Goal: Task Accomplishment & Management: Complete application form

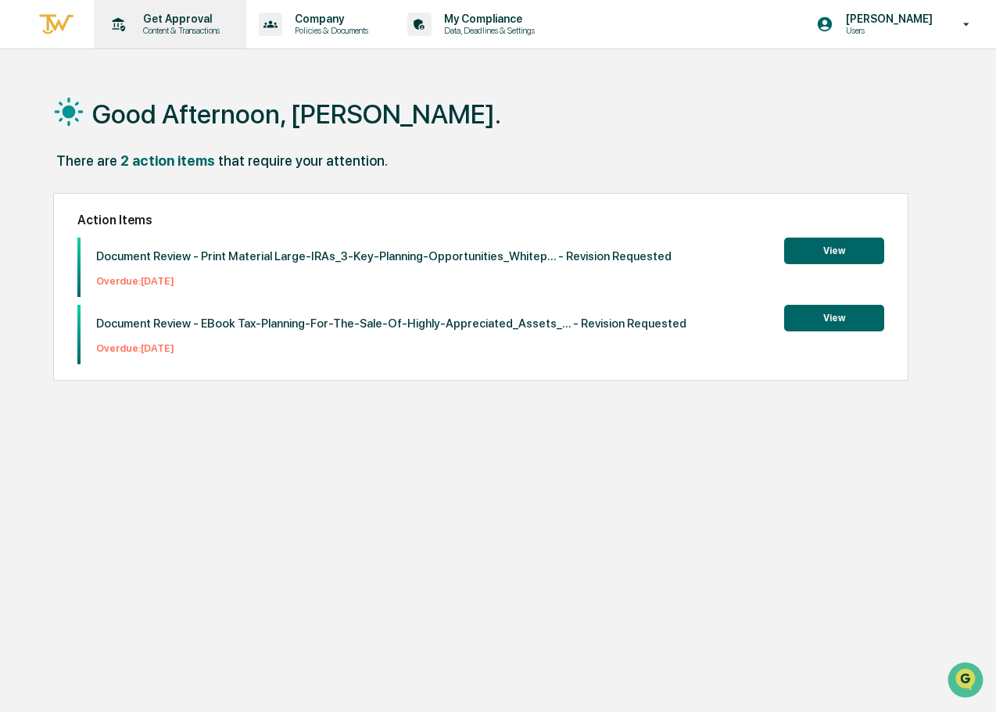
click at [189, 32] on p "Content & Transactions" at bounding box center [179, 30] width 97 height 11
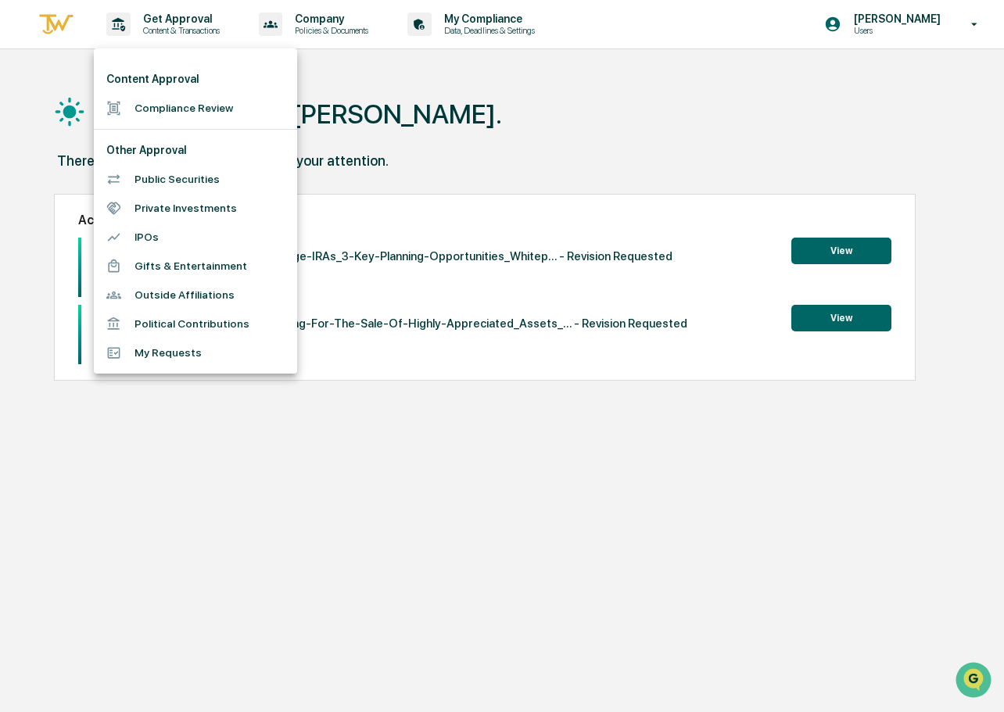
click at [185, 110] on li "Compliance Review" at bounding box center [195, 108] width 203 height 29
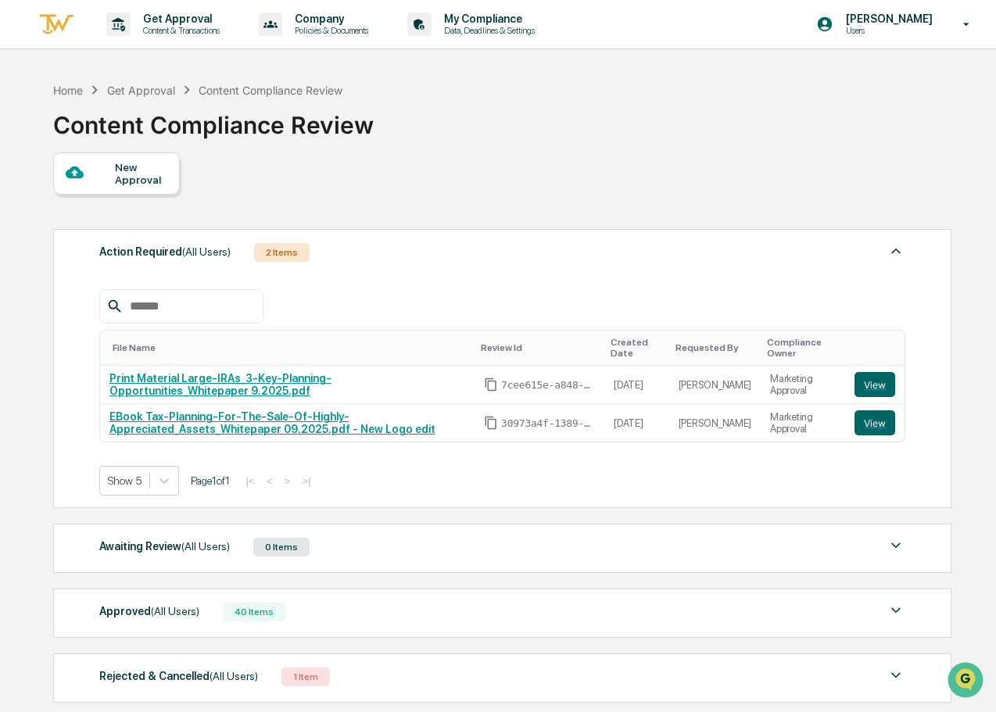
click at [152, 181] on div "New Approval" at bounding box center [141, 173] width 52 height 25
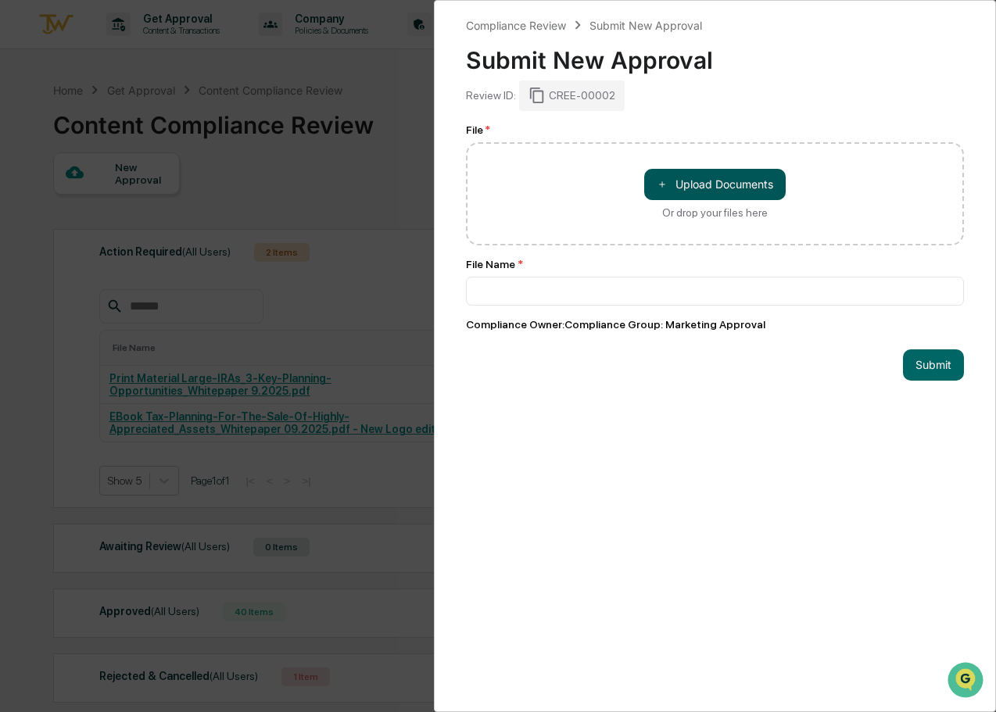
click at [691, 182] on button "＋ Upload Documents" at bounding box center [715, 184] width 142 height 31
type input "**********"
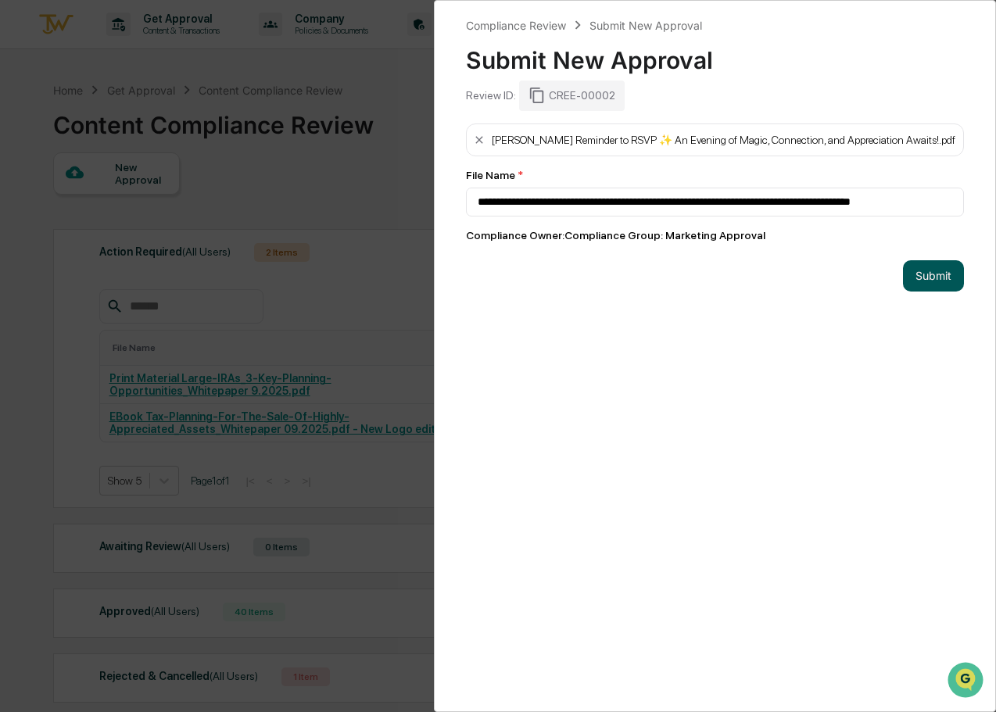
click at [918, 271] on button "Submit" at bounding box center [933, 275] width 61 height 31
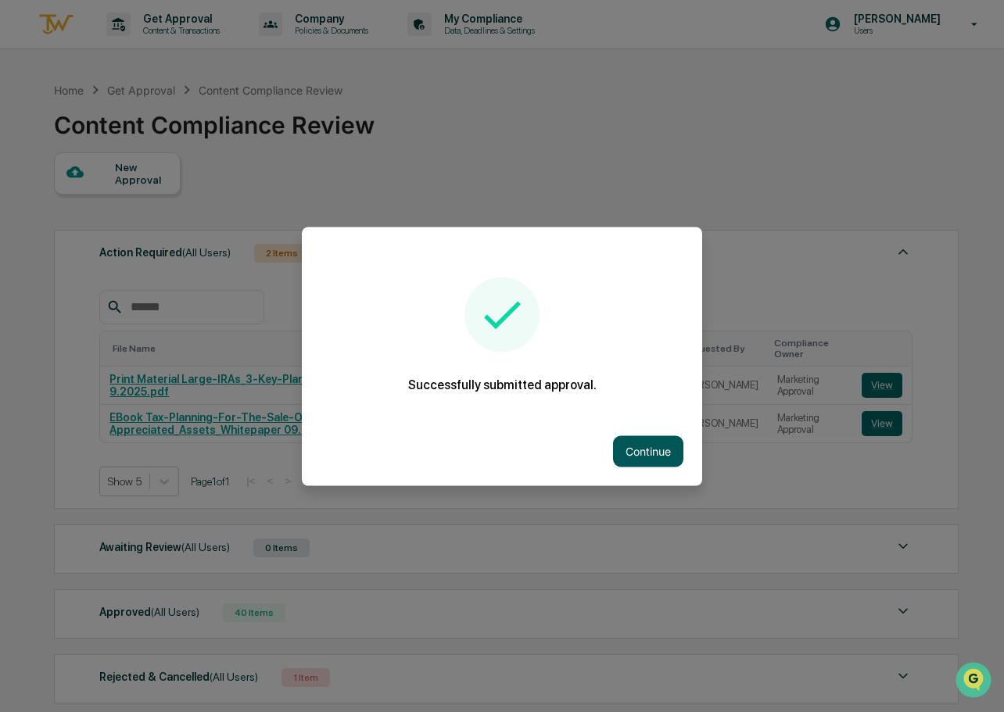
click at [636, 454] on button "Continue" at bounding box center [648, 451] width 70 height 31
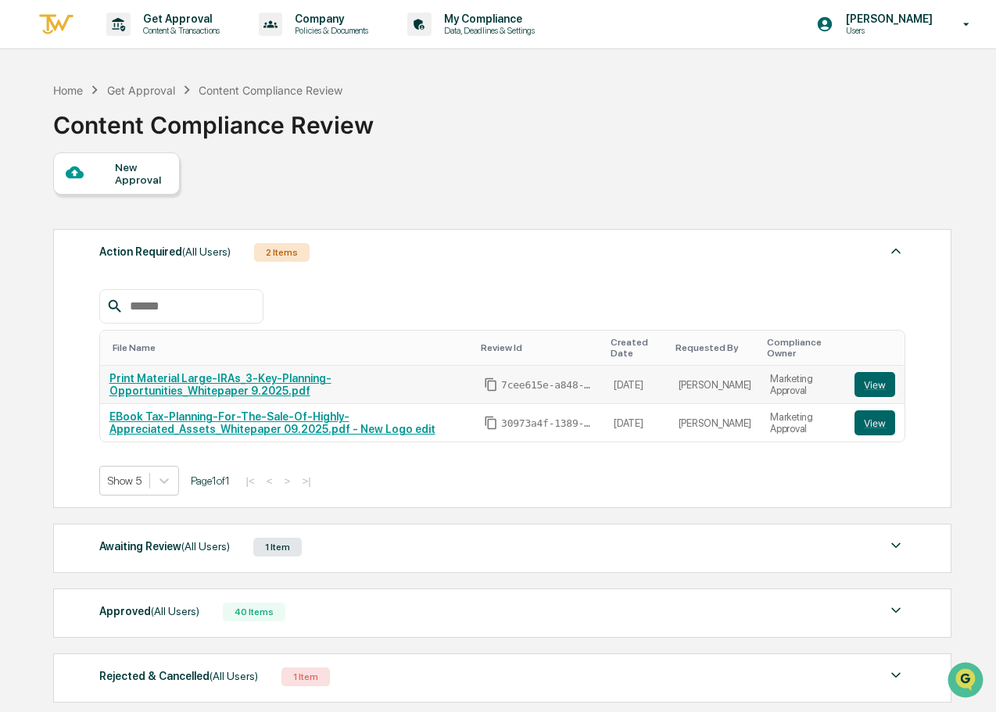
click at [205, 380] on link "Print Material Large-IRAs_3-Key-Planning-Opportunities_Whitepaper 9.2025.pdf" at bounding box center [220, 384] width 222 height 25
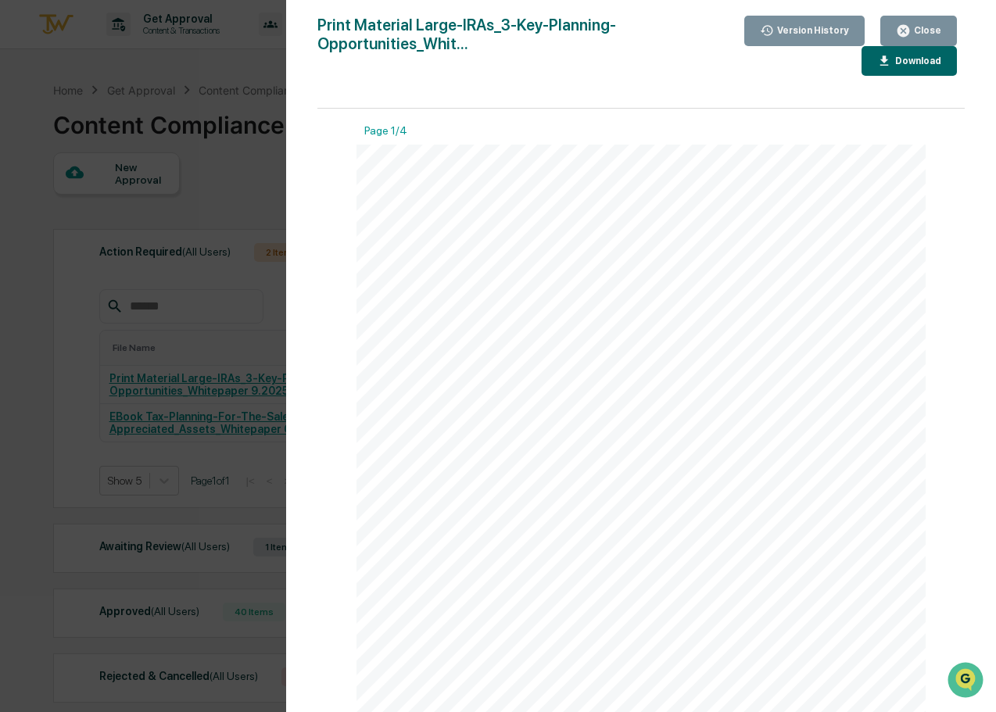
click at [929, 60] on div "Download" at bounding box center [916, 61] width 49 height 11
click at [911, 29] on icon "button" at bounding box center [903, 30] width 15 height 15
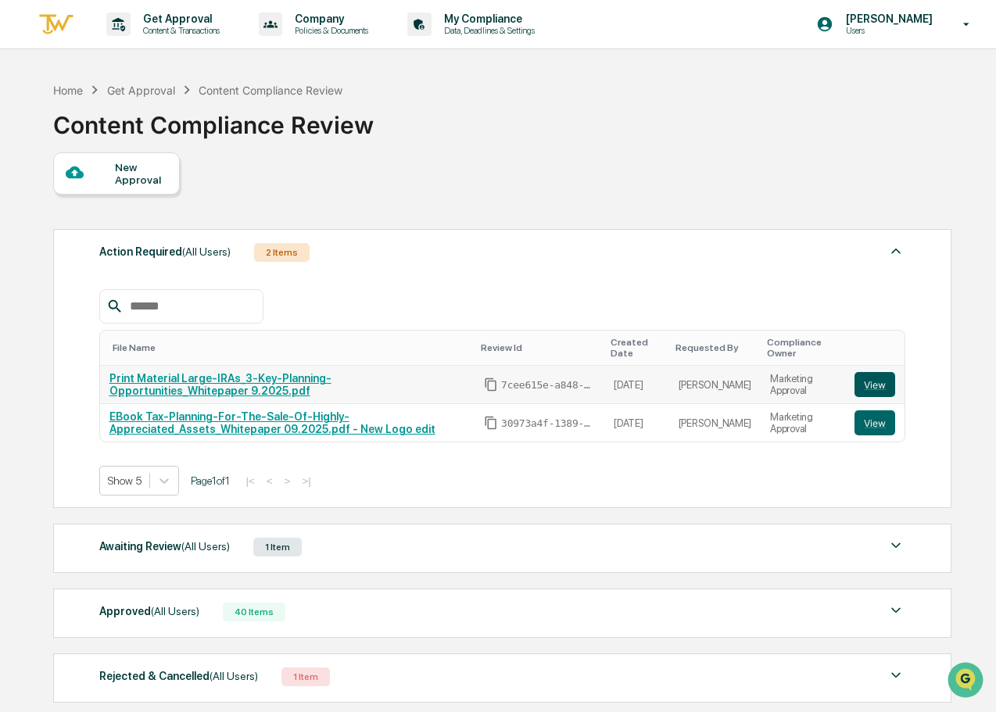
click at [863, 386] on button "View" at bounding box center [875, 384] width 41 height 25
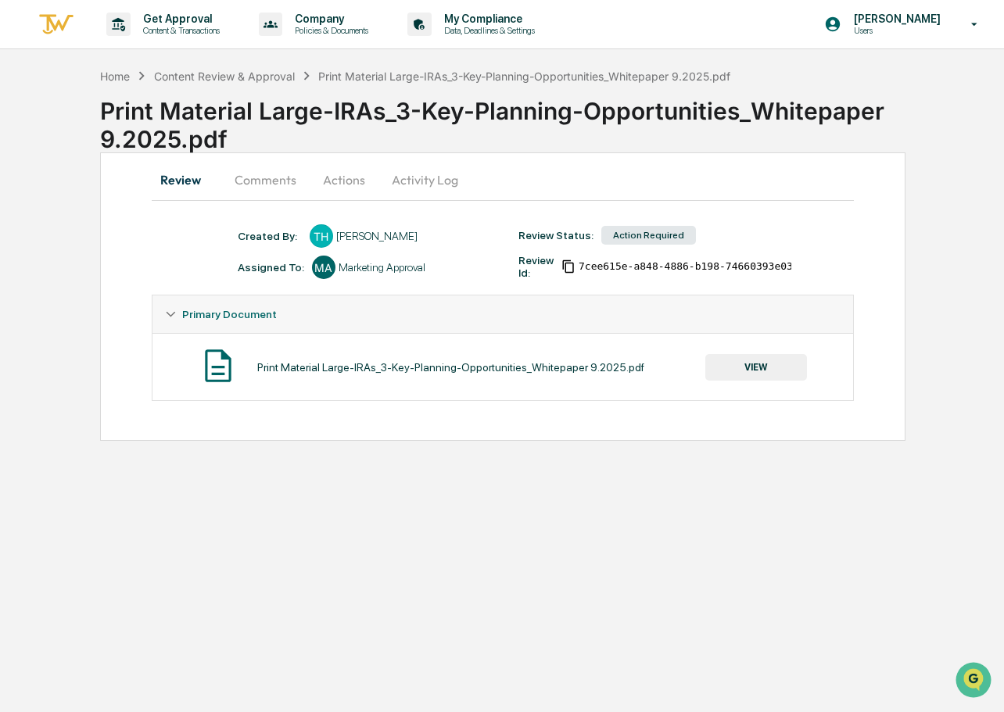
click at [275, 181] on button "Comments" at bounding box center [265, 180] width 87 height 38
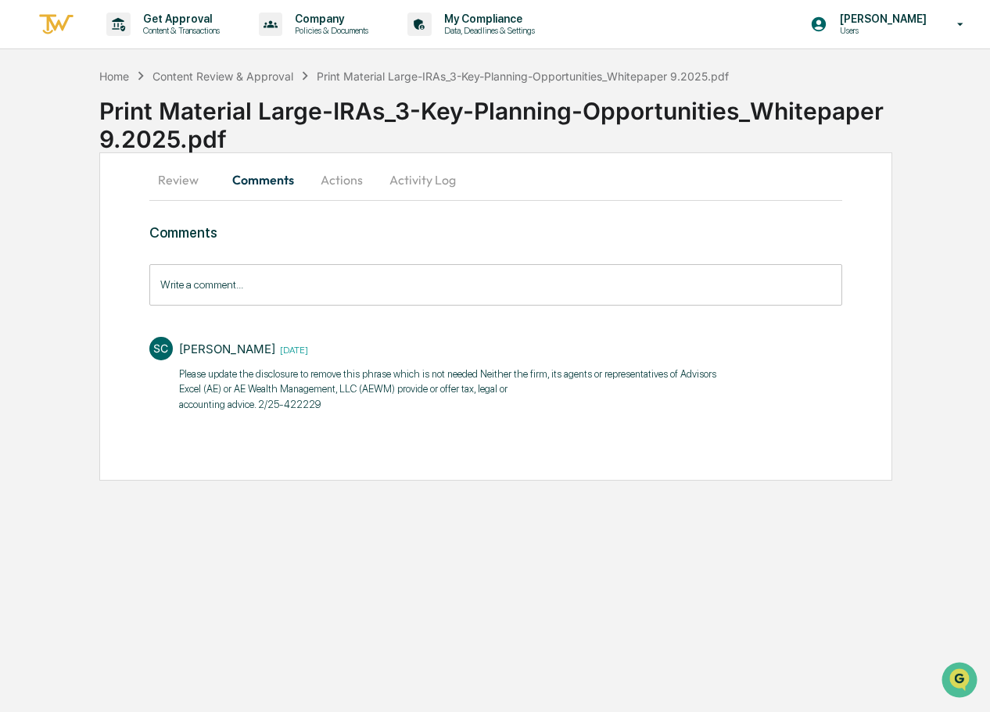
click at [786, 612] on div "Get Approval Content & Transactions Company Policies & Documents My Compliance …" at bounding box center [495, 356] width 990 height 712
